Goal: Check status: Check status

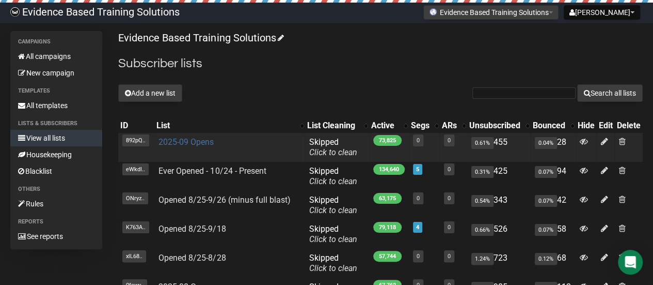
click at [197, 144] on link "2025-09 Opens" at bounding box center [186, 142] width 55 height 10
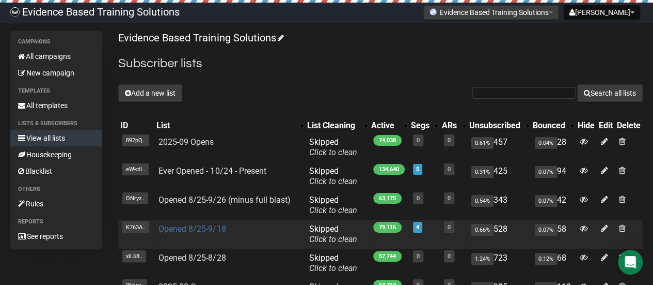
click at [211, 230] on link "Opened 8/25-9/18" at bounding box center [192, 229] width 67 height 10
